Goal: Task Accomplishment & Management: Manage account settings

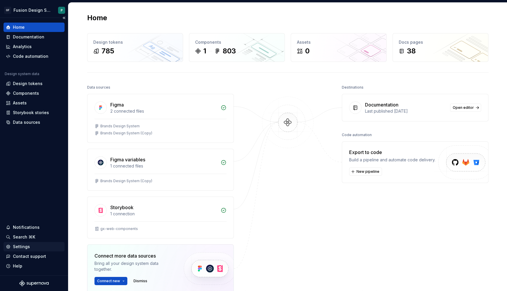
click at [28, 248] on div "Settings" at bounding box center [21, 247] width 17 height 6
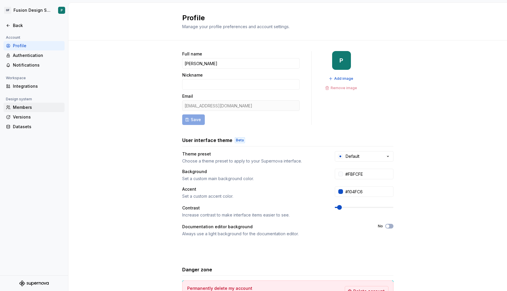
click at [33, 108] on div "Members" at bounding box center [37, 107] width 49 height 6
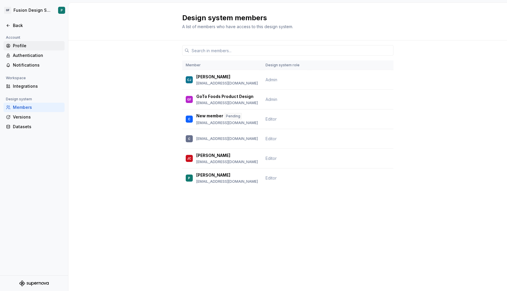
click at [31, 47] on div "Profile" at bounding box center [37, 46] width 49 height 6
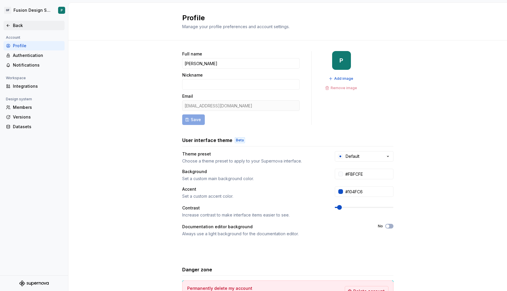
click at [19, 25] on div "Back" at bounding box center [37, 26] width 49 height 6
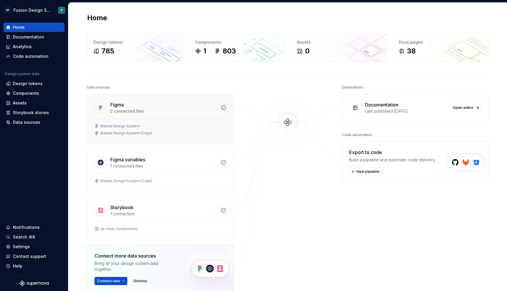
click at [164, 125] on div "Brands Design System" at bounding box center [160, 126] width 132 height 5
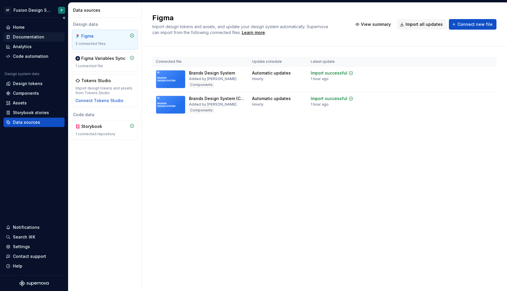
click at [29, 36] on div "Documentation" at bounding box center [28, 37] width 31 height 6
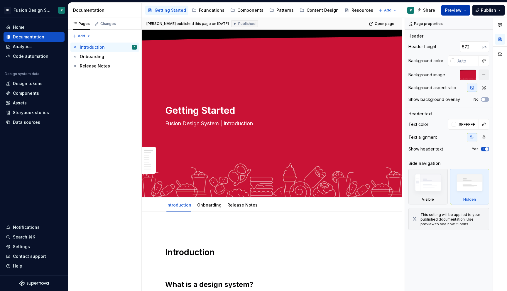
click at [456, 11] on span "Preview" at bounding box center [453, 10] width 16 height 6
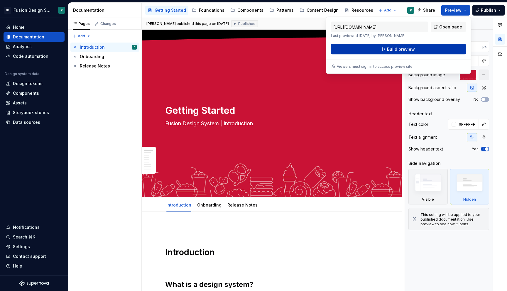
click at [410, 49] on span "Build preview" at bounding box center [401, 49] width 28 height 6
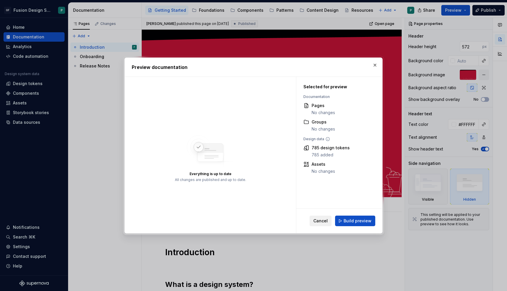
click at [326, 221] on span "Cancel" at bounding box center [320, 221] width 14 height 6
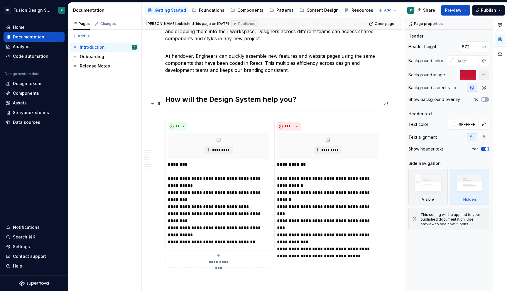
scroll to position [1182, 0]
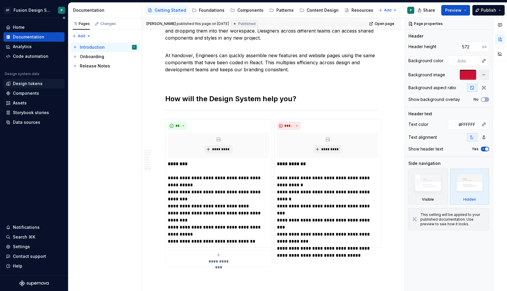
click at [44, 83] on div "Design tokens" at bounding box center [34, 84] width 56 height 6
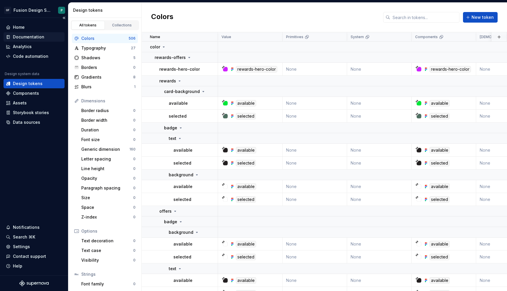
click at [30, 36] on div "Documentation" at bounding box center [28, 37] width 31 height 6
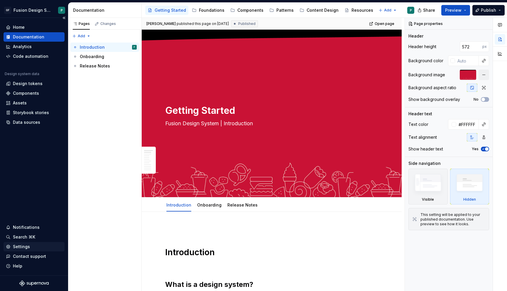
click at [21, 248] on div "Settings" at bounding box center [21, 247] width 17 height 6
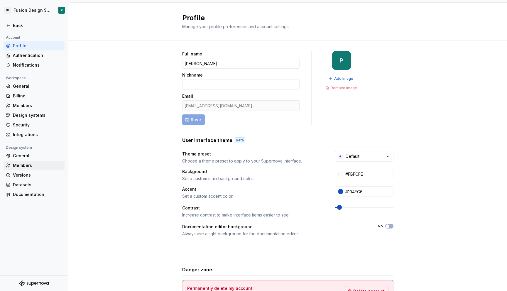
click at [35, 165] on div "Members" at bounding box center [37, 165] width 49 height 6
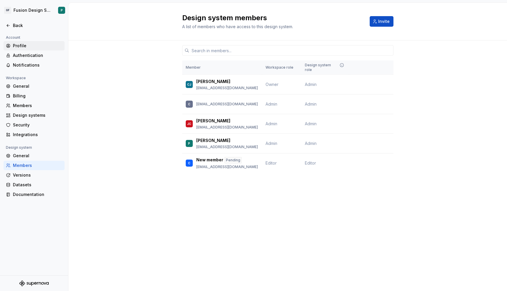
click at [35, 44] on div "Profile" at bounding box center [37, 46] width 49 height 6
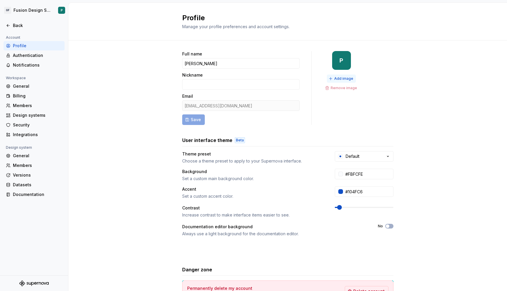
click at [344, 79] on span "Add image" at bounding box center [343, 78] width 19 height 5
click at [18, 26] on div "Back" at bounding box center [37, 26] width 49 height 6
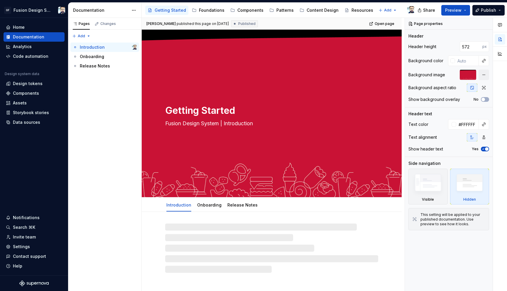
type textarea "*"
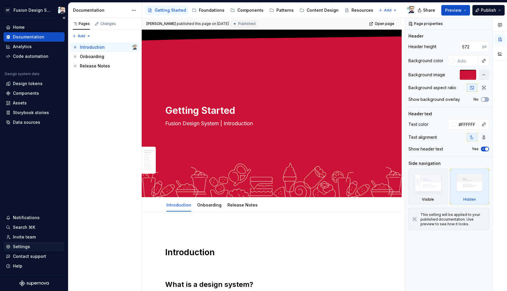
click at [22, 246] on div "Settings" at bounding box center [21, 247] width 17 height 6
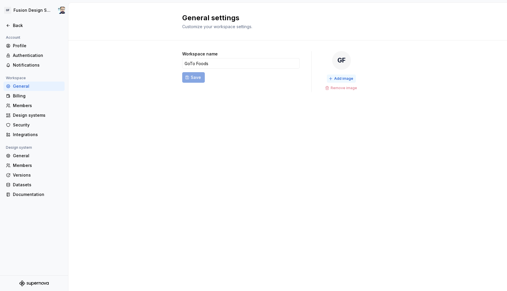
click at [342, 77] on span "Add image" at bounding box center [343, 78] width 19 height 5
click at [339, 79] on span "Add image" at bounding box center [343, 78] width 19 height 5
click at [20, 21] on div "Fusion Design System Back Account Profile Authentication Notifications Workspac…" at bounding box center [34, 146] width 68 height 289
click at [20, 23] on div "Back" at bounding box center [37, 26] width 49 height 6
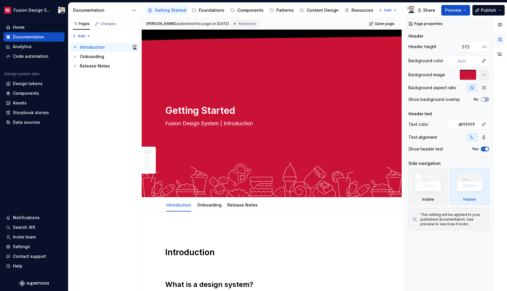
type textarea "*"
